Goal: Find specific page/section: Find specific page/section

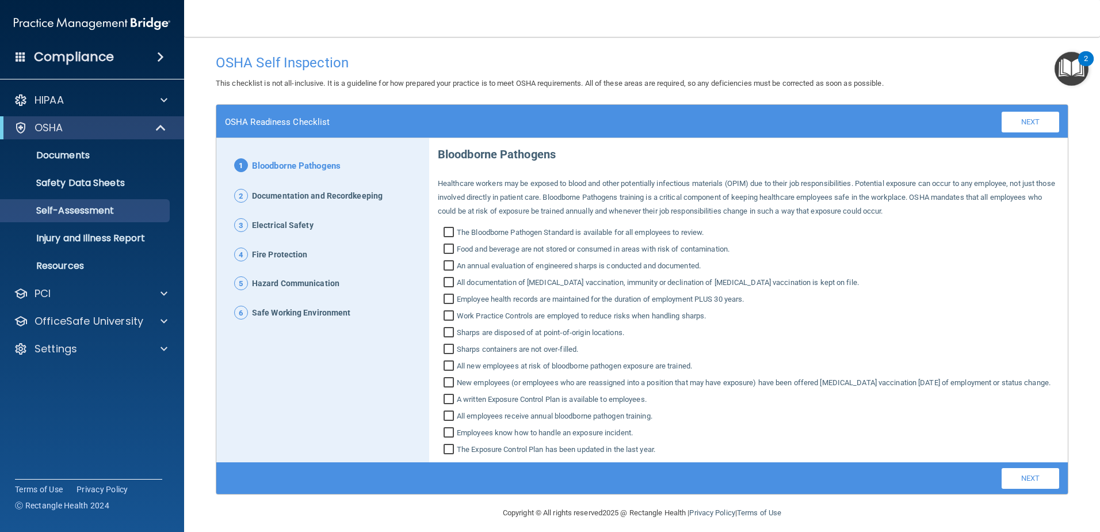
click at [447, 232] on input "The Bloodborne Pathogen Standard is available for all employees to review." at bounding box center [450, 234] width 13 height 12
click at [444, 232] on input "The Bloodborne Pathogen Standard is available for all employees to review." at bounding box center [450, 234] width 13 height 12
checkbox input "false"
click at [93, 179] on p "Safety Data Sheets" at bounding box center [85, 183] width 157 height 12
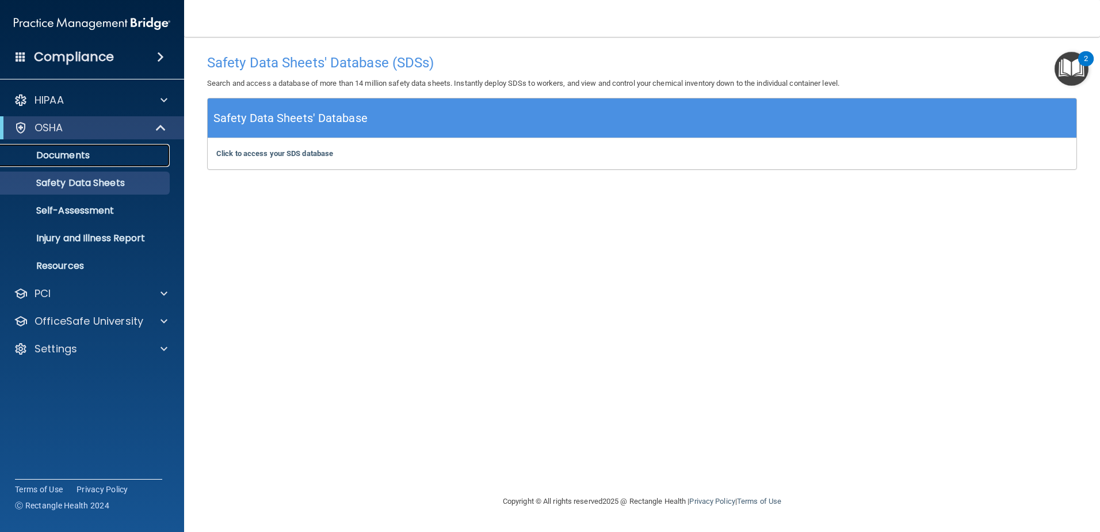
click at [72, 155] on p "Documents" at bounding box center [85, 156] width 157 height 12
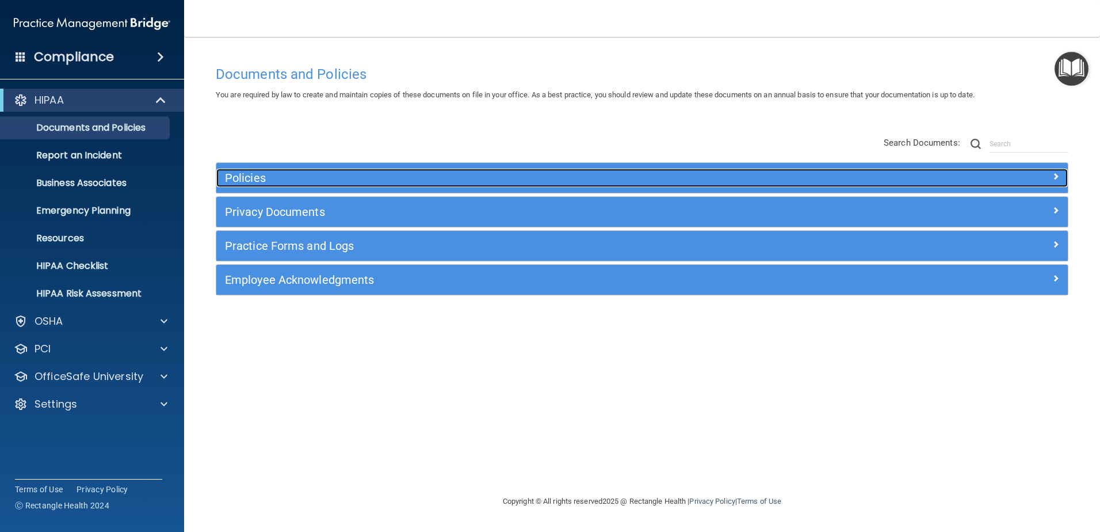
click at [376, 182] on h5 "Policies" at bounding box center [535, 177] width 621 height 13
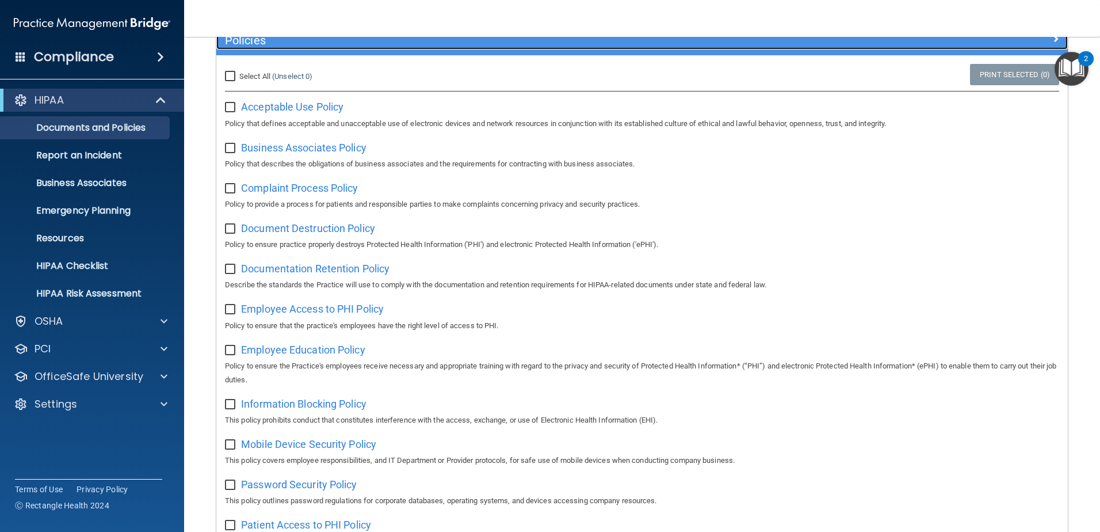
scroll to position [115, 0]
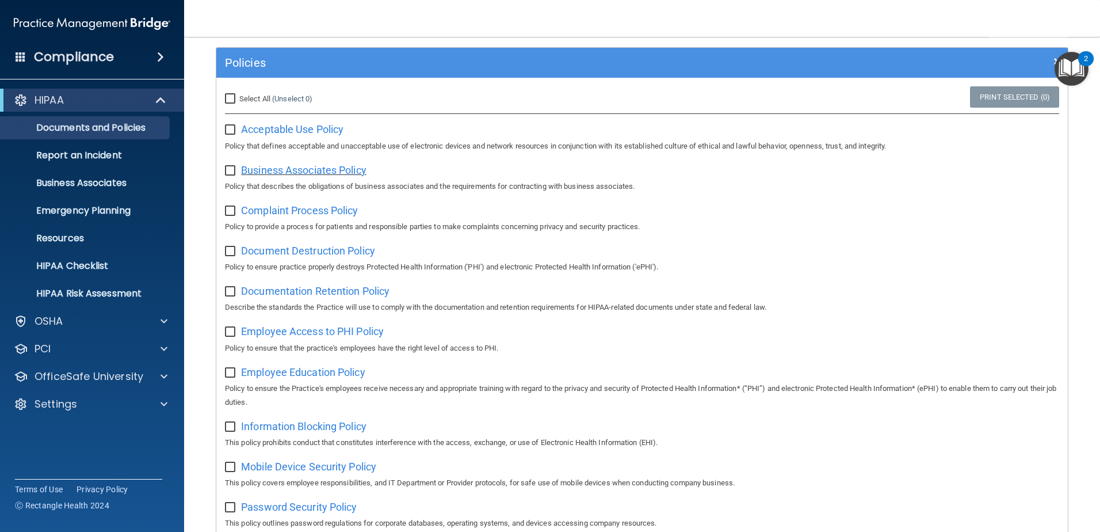
click at [295, 174] on span "Business Associates Policy" at bounding box center [303, 170] width 125 height 12
click at [93, 184] on p "Business Associates" at bounding box center [85, 183] width 157 height 12
